Goal: Navigation & Orientation: Find specific page/section

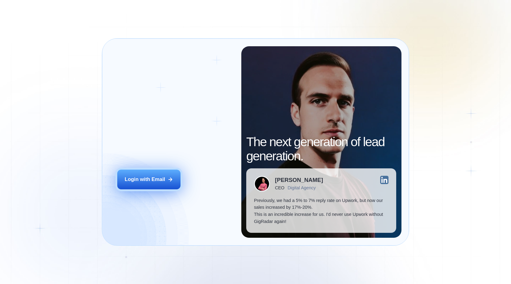
click at [157, 186] on button "Login with Email" at bounding box center [148, 180] width 63 height 20
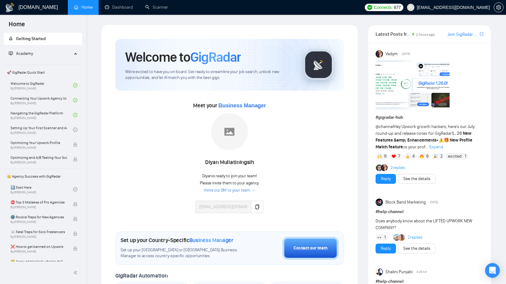
click at [381, 136] on div "@channel Hey Upwork growth hackers, here's our July round-up and release notes …" at bounding box center [430, 136] width 108 height 27
click at [123, 7] on link "Dashboard" at bounding box center [119, 7] width 28 height 5
